Goal: Find specific page/section: Find specific page/section

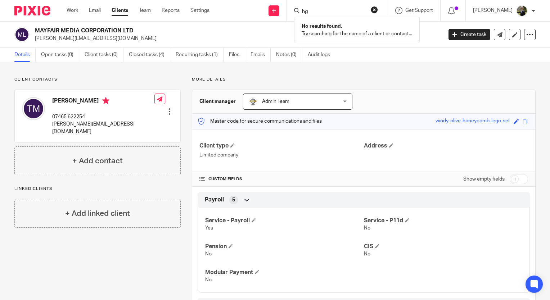
click at [22, 14] on img at bounding box center [32, 11] width 36 height 10
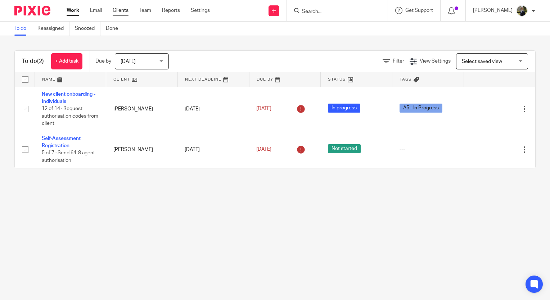
click at [125, 11] on link "Clients" at bounding box center [121, 10] width 16 height 7
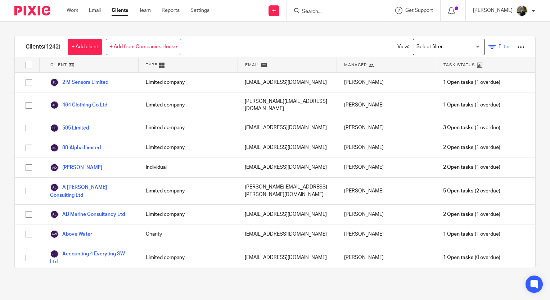
click at [489, 48] on link "Filter" at bounding box center [500, 47] width 22 height 8
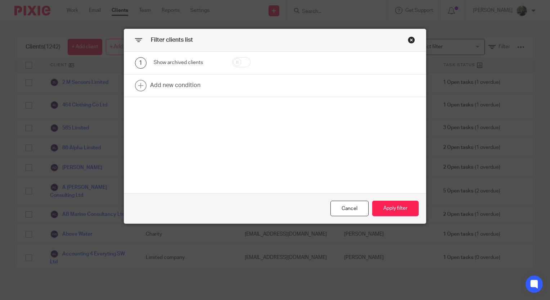
click at [233, 62] on input "checkbox" at bounding box center [241, 62] width 18 height 10
checkbox input "true"
click at [391, 211] on button "Apply filter" at bounding box center [395, 208] width 46 height 15
click at [390, 210] on button "Apply filter" at bounding box center [395, 208] width 46 height 15
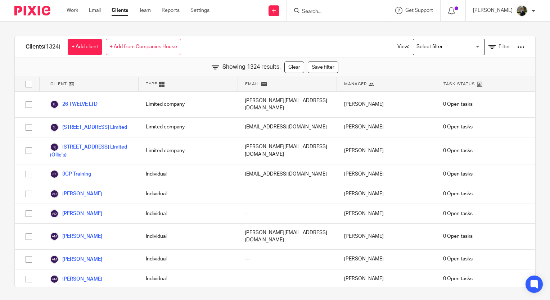
click at [325, 8] on form at bounding box center [339, 10] width 77 height 9
click at [326, 11] on input "Search" at bounding box center [333, 12] width 65 height 6
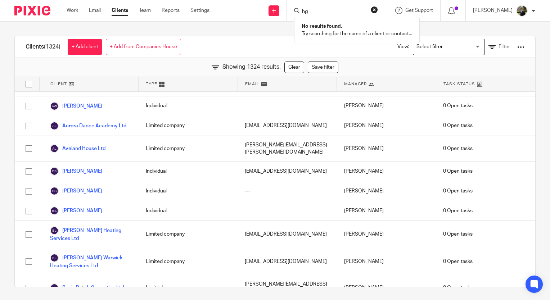
scroll to position [3925, 0]
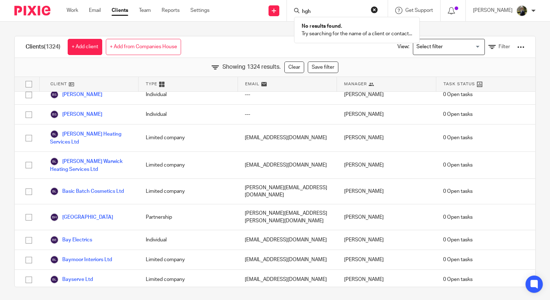
type input "hgh"
click at [378, 8] on button "reset" at bounding box center [374, 9] width 7 height 7
click at [312, 33] on div "Clients (1324) + Add client + Add from Companies House View: Loading... Filter …" at bounding box center [275, 161] width 550 height 279
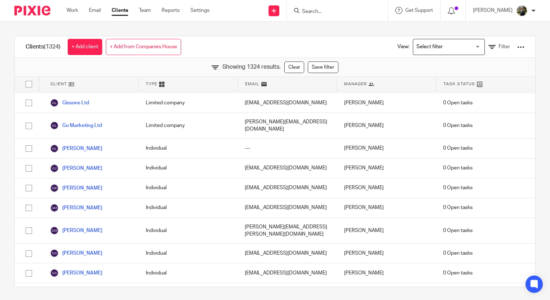
scroll to position [12675, 0]
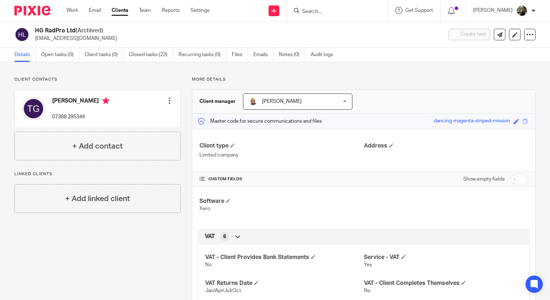
click at [32, 17] on div at bounding box center [29, 10] width 59 height 21
click at [25, 5] on div at bounding box center [29, 10] width 59 height 21
click at [48, 8] on img at bounding box center [32, 11] width 36 height 10
